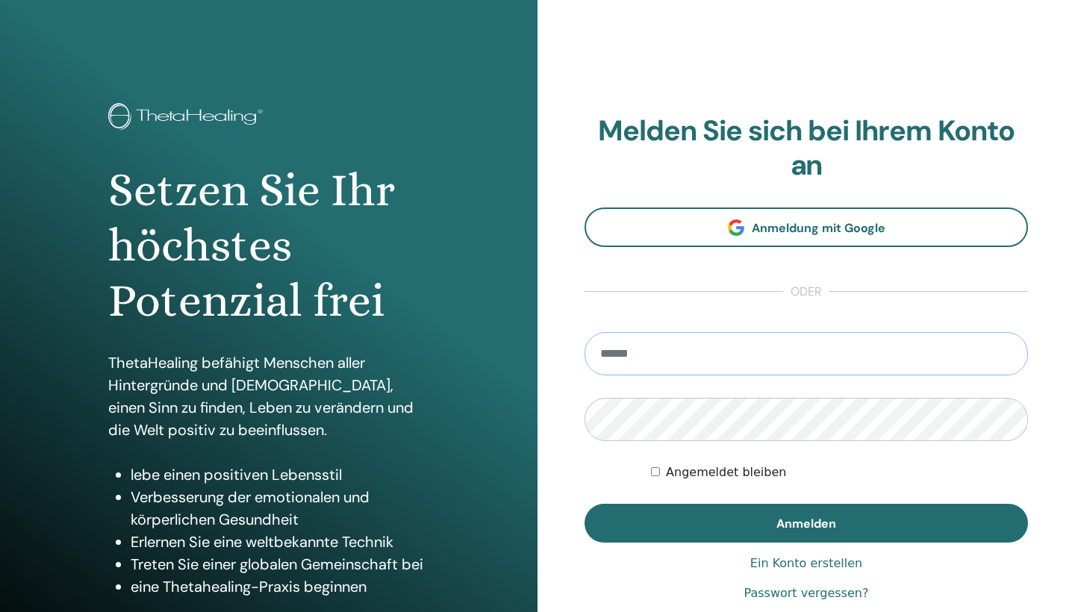
type input "**********"
click at [806, 523] on button "Anmelden" at bounding box center [807, 523] width 444 height 39
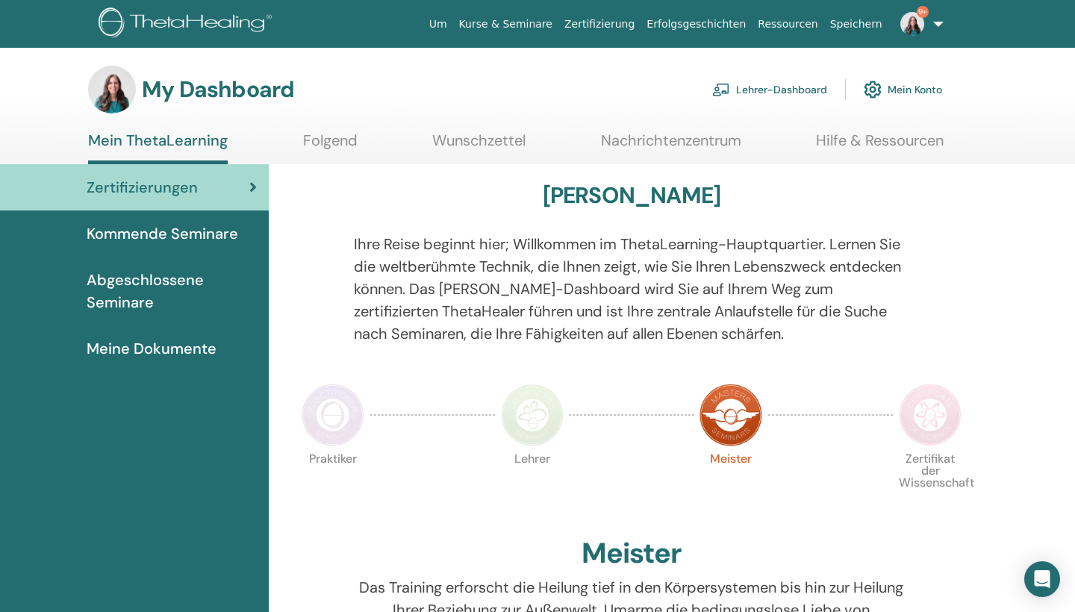
click at [743, 88] on link "Lehrer-Dashboard" at bounding box center [769, 89] width 115 height 33
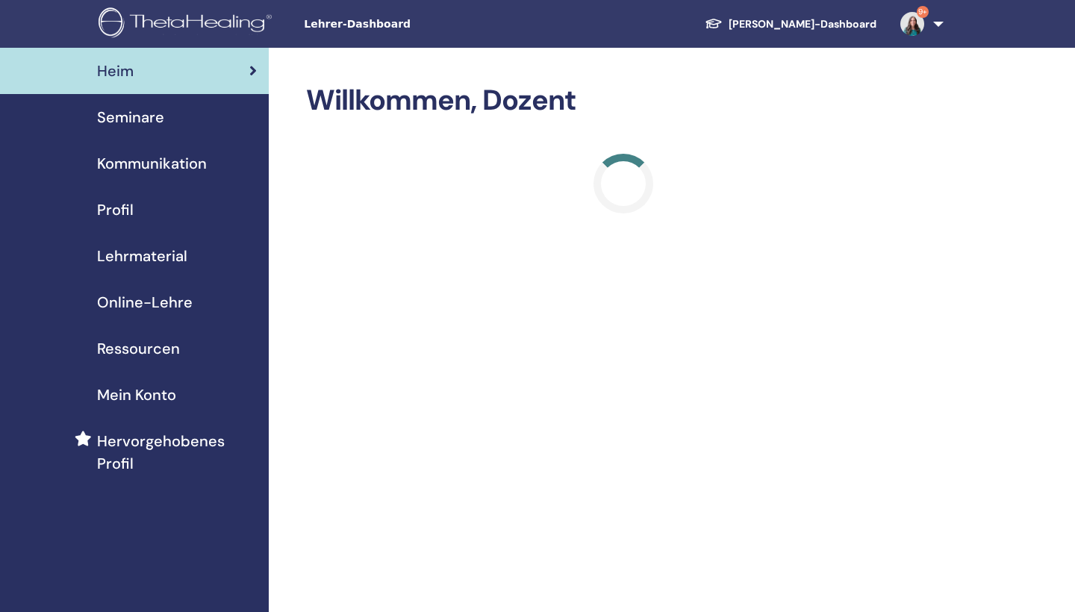
click at [148, 122] on span "Seminare" at bounding box center [130, 117] width 67 height 22
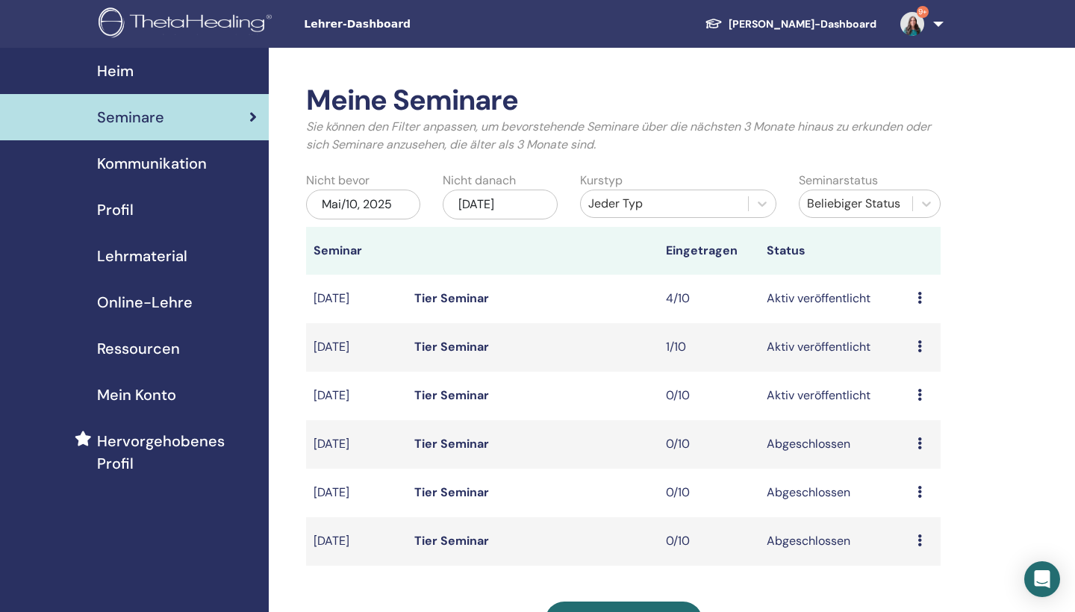
click at [844, 304] on td "Aktiv veröffentlicht" at bounding box center [834, 299] width 151 height 49
click at [444, 300] on link "Tier Seminar" at bounding box center [451, 298] width 75 height 16
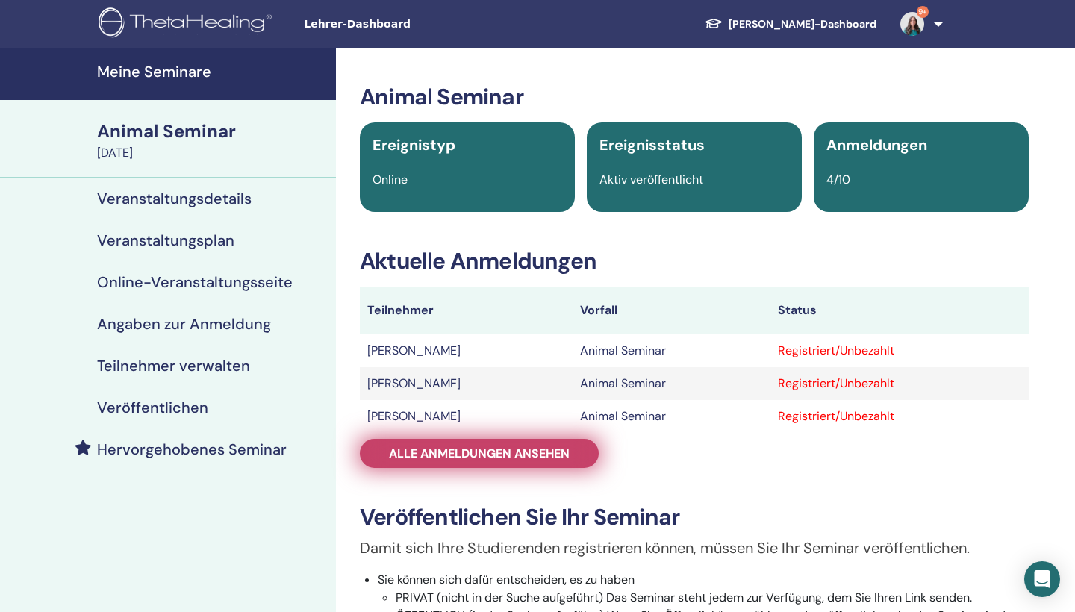
click at [461, 444] on link "Alle Anmeldungen ansehen" at bounding box center [479, 453] width 239 height 29
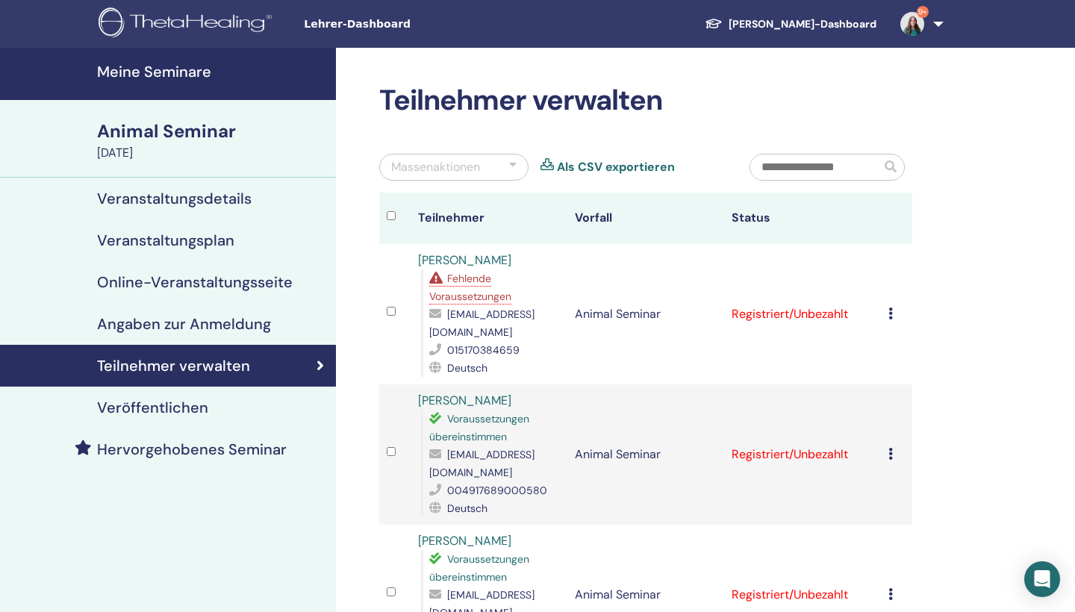
click at [455, 292] on span "Fehlende Voraussetzungen" at bounding box center [470, 287] width 82 height 31
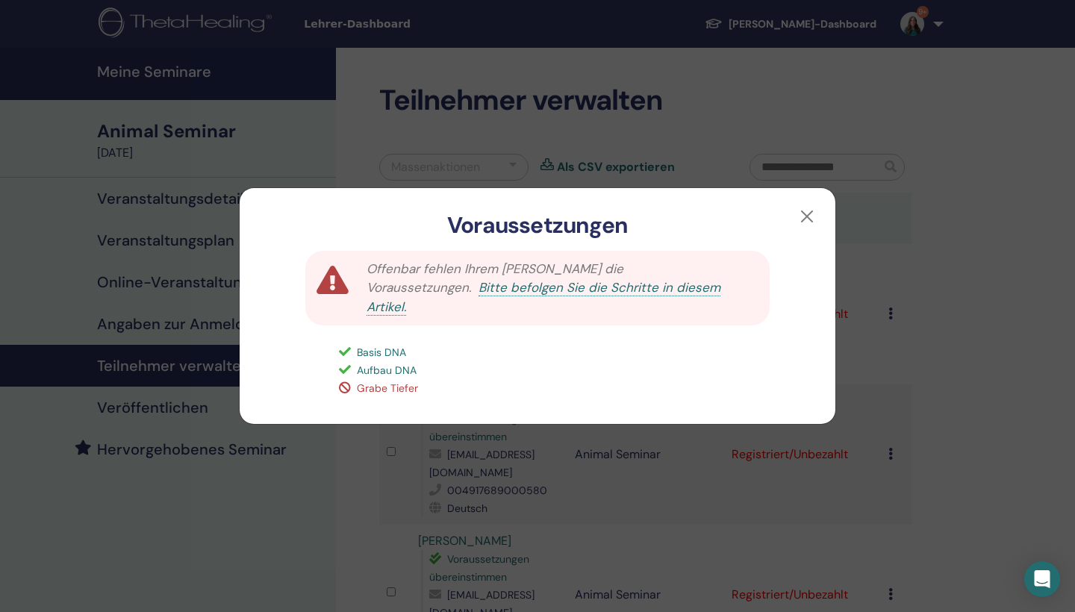
click at [461, 295] on link "Bitte befolgen Sie die Schritte in diesem Artikel." at bounding box center [544, 297] width 354 height 37
